Goal: Information Seeking & Learning: Learn about a topic

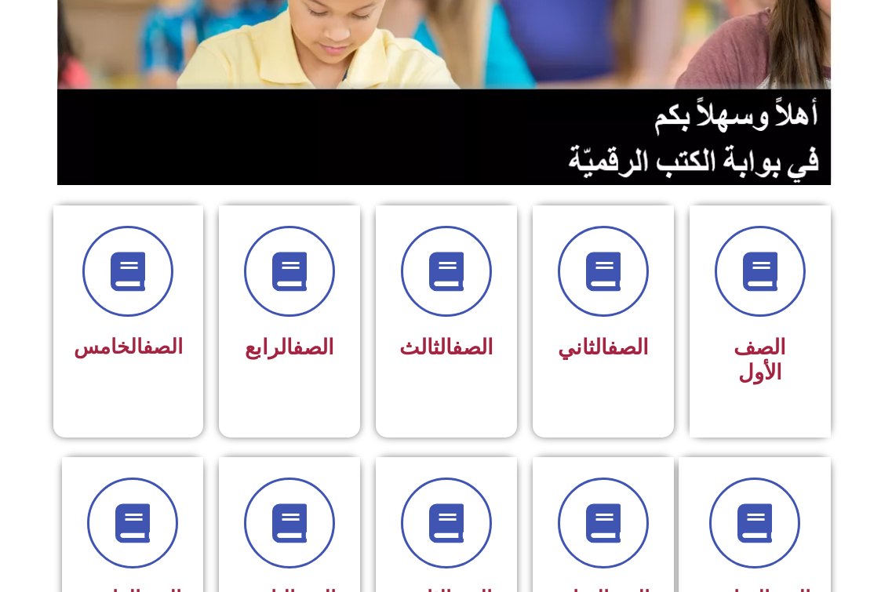
scroll to position [235, 0]
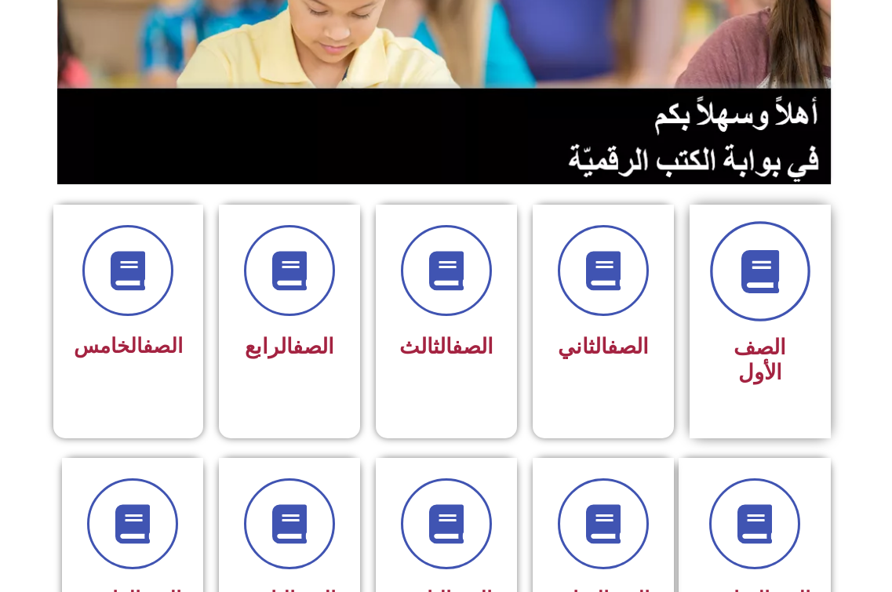
click at [775, 256] on icon at bounding box center [759, 271] width 43 height 43
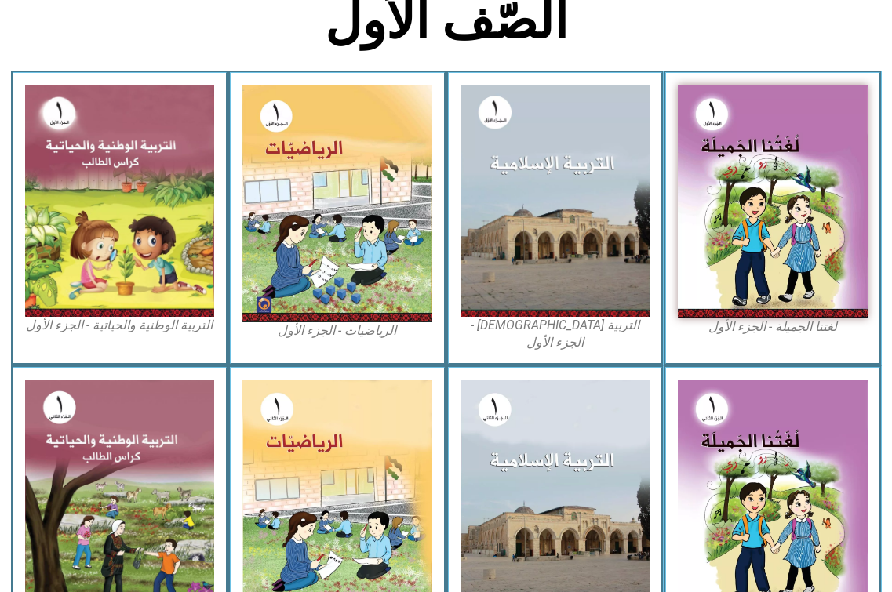
scroll to position [392, 0]
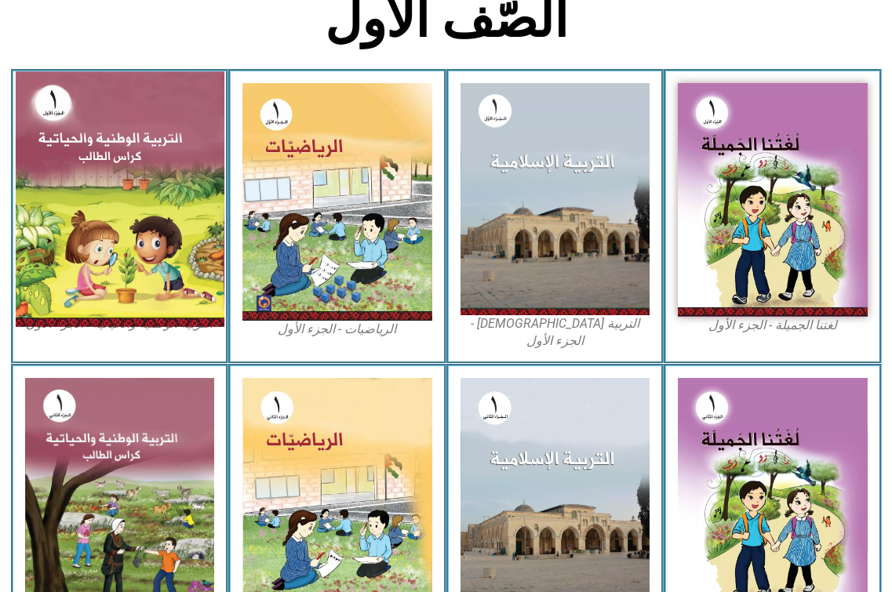
click at [125, 165] on img at bounding box center [119, 198] width 209 height 255
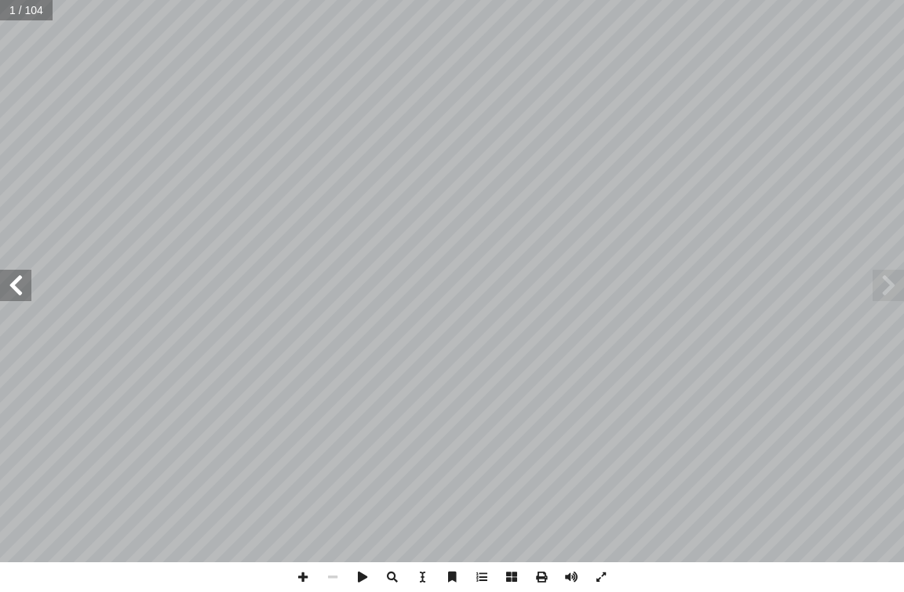
drag, startPoint x: 13, startPoint y: 278, endPoint x: 19, endPoint y: 271, distance: 8.3
click at [15, 276] on span at bounding box center [15, 285] width 31 height 31
click at [6, 300] on span at bounding box center [15, 285] width 31 height 31
click at [10, 291] on span at bounding box center [15, 285] width 31 height 31
click at [10, 290] on span at bounding box center [15, 285] width 31 height 31
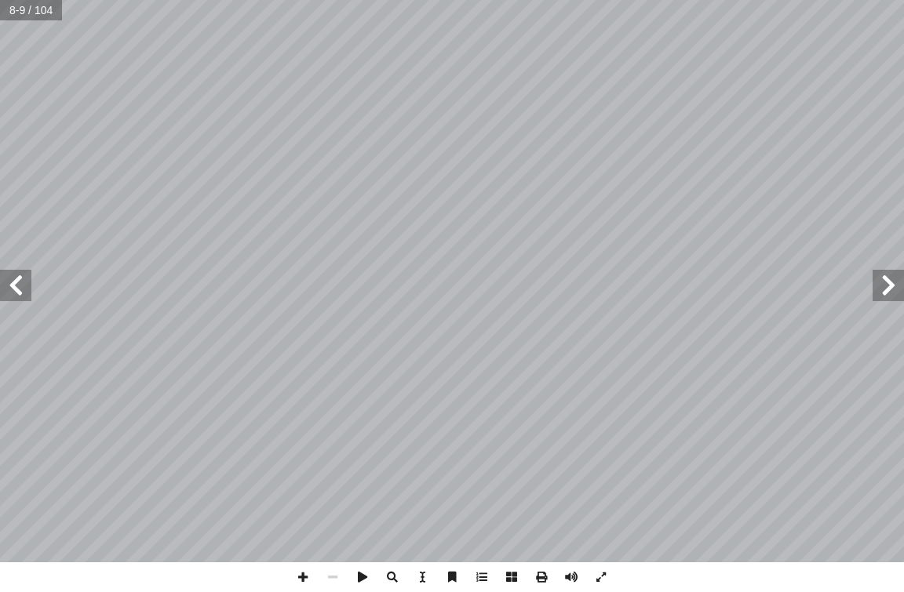
click at [17, 286] on span at bounding box center [15, 285] width 31 height 31
click at [897, 290] on span at bounding box center [887, 285] width 31 height 31
click at [13, 286] on span at bounding box center [15, 285] width 31 height 31
click at [15, 282] on span at bounding box center [15, 285] width 31 height 31
click at [16, 282] on span at bounding box center [15, 285] width 31 height 31
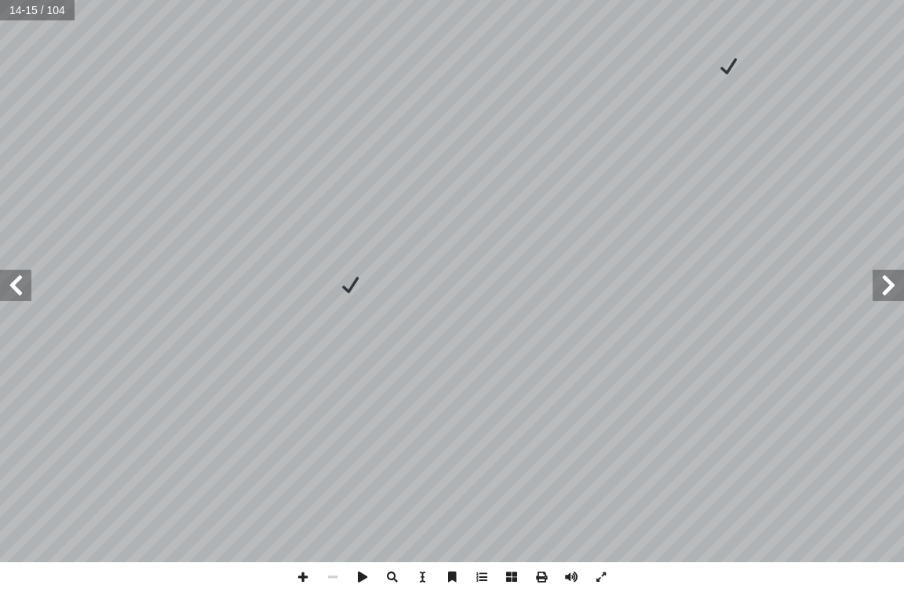
click at [877, 300] on span at bounding box center [887, 285] width 31 height 31
click at [882, 289] on span at bounding box center [887, 285] width 31 height 31
click at [897, 279] on span at bounding box center [887, 285] width 31 height 31
click at [9, 289] on span at bounding box center [15, 285] width 31 height 31
click at [14, 278] on span at bounding box center [15, 285] width 31 height 31
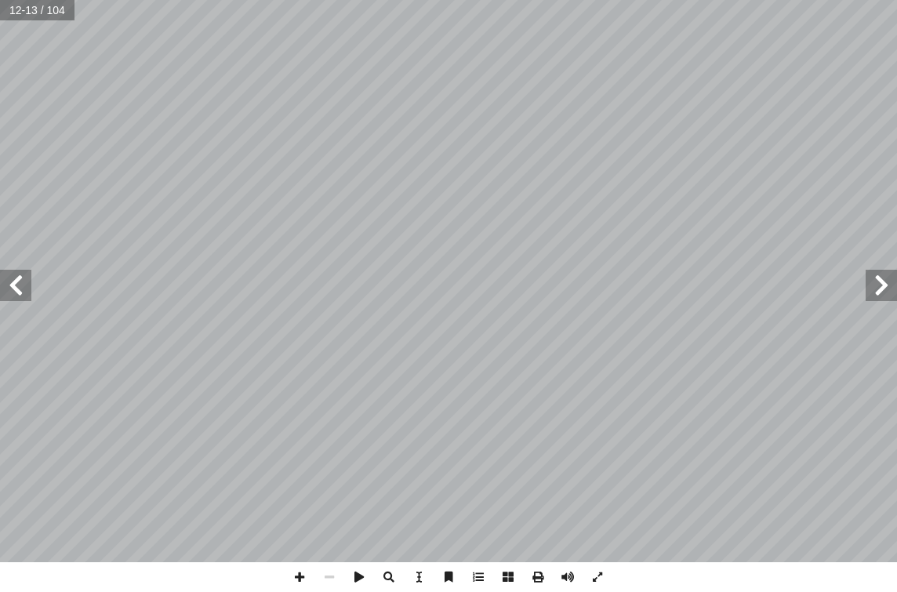
click at [14, 278] on span at bounding box center [15, 285] width 31 height 31
click at [16, 278] on span at bounding box center [15, 285] width 31 height 31
